Goal: Task Accomplishment & Management: Complete application form

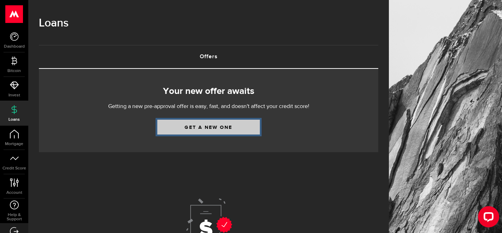
click at [205, 130] on link "Get a new one" at bounding box center [208, 127] width 102 height 15
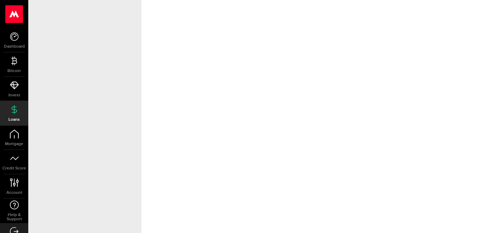
select select "Disability"
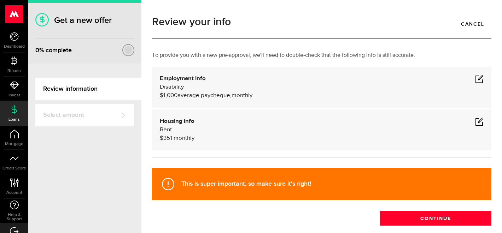
click at [480, 81] on span at bounding box center [479, 79] width 8 height 8
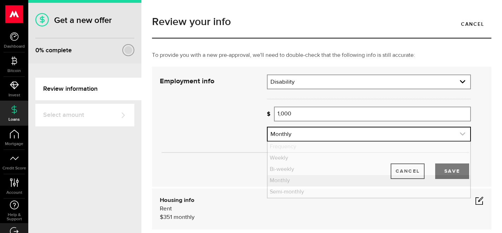
click at [419, 131] on link "expand select" at bounding box center [368, 134] width 202 height 13
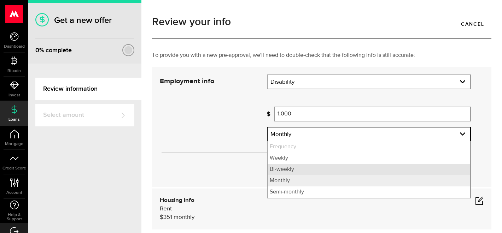
click at [337, 167] on li "Bi-weekly" at bounding box center [368, 169] width 202 height 11
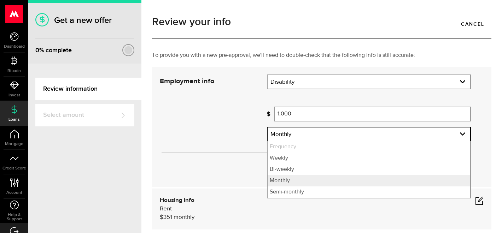
select select "bi_weekly"
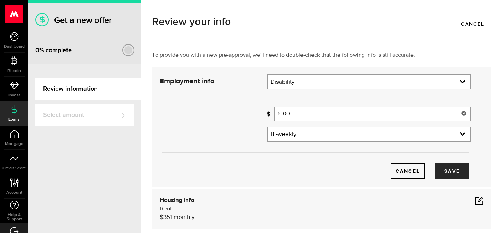
click at [347, 115] on input "1000" at bounding box center [372, 114] width 197 height 15
type input "1,264"
click at [442, 178] on button "Save" at bounding box center [452, 172] width 34 height 16
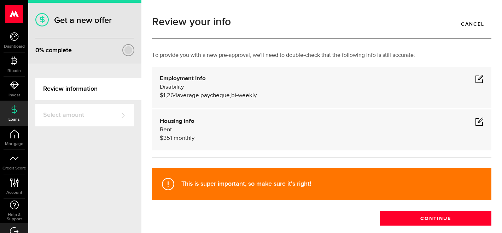
click at [473, 135] on div "Housing info Rent $ 351 monthly" at bounding box center [322, 129] width 324 height 25
click at [479, 118] on span at bounding box center [479, 121] width 8 height 8
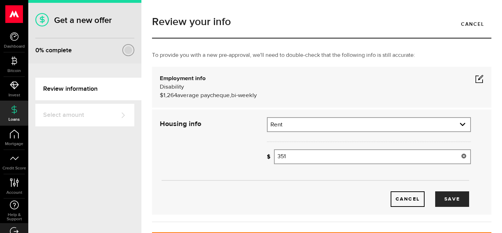
click at [324, 158] on input "351" at bounding box center [372, 156] width 197 height 15
type input "300"
click at [456, 200] on button "Save" at bounding box center [452, 199] width 34 height 16
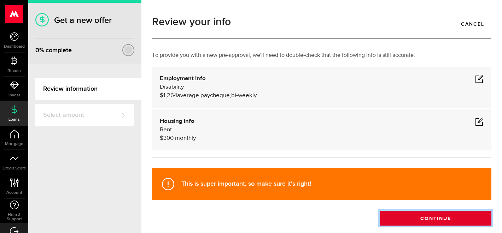
click at [442, 221] on button "Continue" at bounding box center [435, 218] width 111 height 15
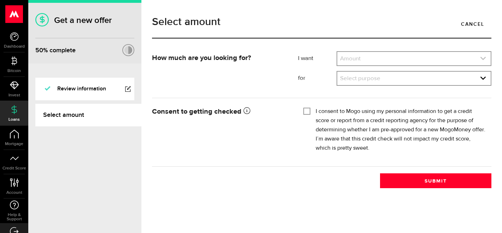
click at [369, 58] on link "expand select" at bounding box center [413, 58] width 153 height 13
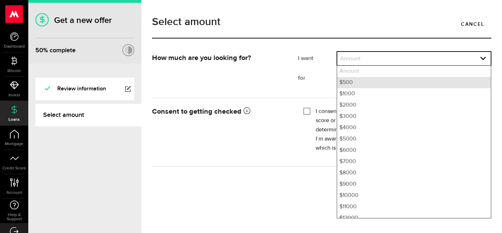
click at [349, 83] on li "$500" at bounding box center [413, 82] width 153 height 11
select select "500"
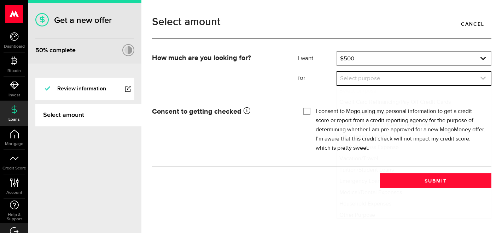
click at [350, 83] on link "expand select" at bounding box center [413, 78] width 153 height 13
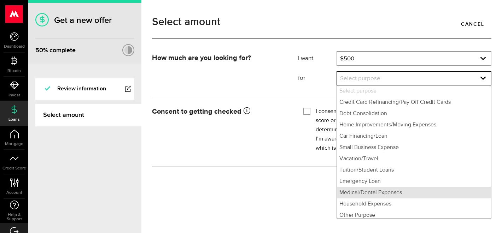
click at [363, 195] on li "Medical/Dental Expenses" at bounding box center [413, 192] width 153 height 11
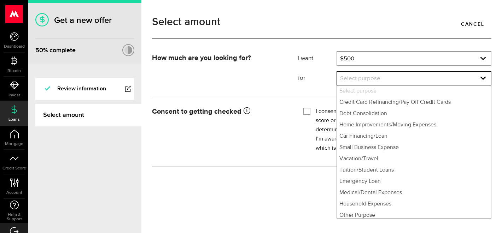
select select "Medical/Dental Expenses"
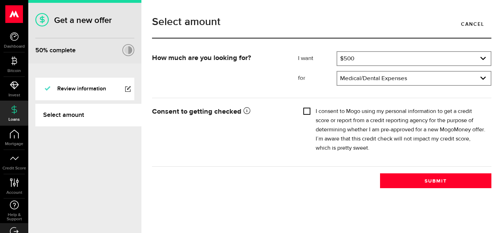
click at [308, 112] on input "I consent to Mogo using my personal information to get a credit score or report…" at bounding box center [306, 110] width 7 height 7
checkbox input "true"
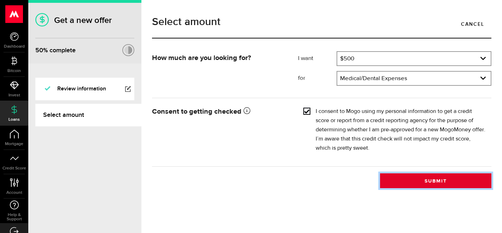
click at [401, 180] on button "Submit" at bounding box center [435, 180] width 111 height 15
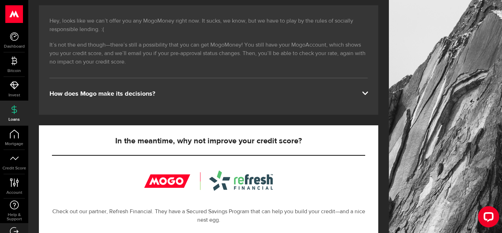
scroll to position [127, 0]
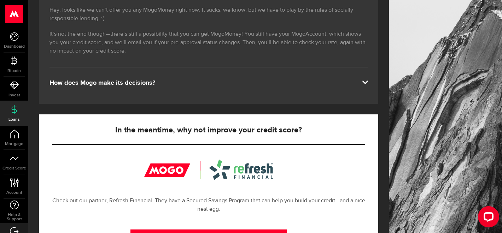
click at [270, 91] on div "Hey, looks like we can’t offer you any MogoMoney right now. It sucks, we know, …" at bounding box center [208, 48] width 339 height 109
click at [270, 82] on div "How does Mogo make its decisions?" at bounding box center [208, 83] width 318 height 8
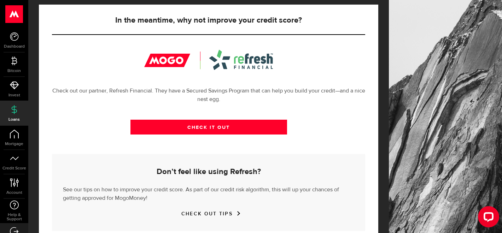
scroll to position [280, 0]
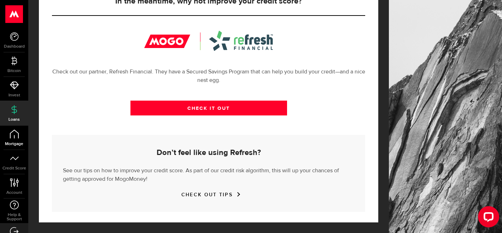
click at [18, 144] on span "Mortgage" at bounding box center [14, 144] width 28 height 4
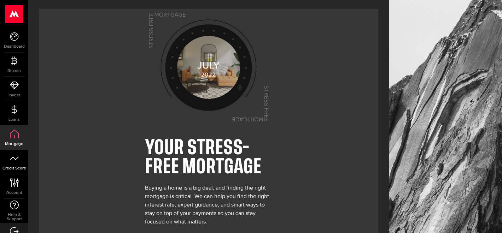
click at [14, 166] on span "Credit Score" at bounding box center [14, 168] width 28 height 4
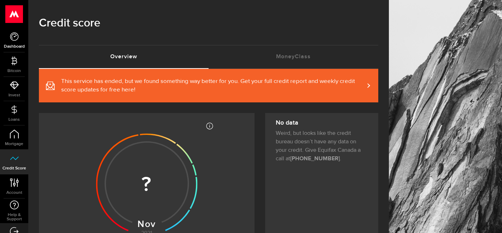
click at [21, 34] on link "Dashboard" at bounding box center [14, 40] width 28 height 24
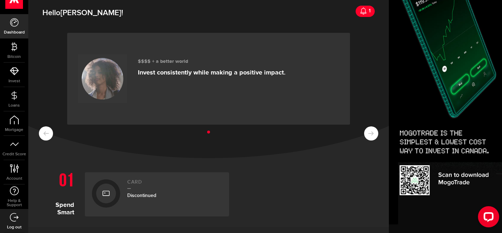
scroll to position [14, 0]
click at [373, 129] on ul at bounding box center [208, 132] width 339 height 9
click at [373, 135] on ul at bounding box center [208, 132] width 339 height 9
